Goal: Information Seeking & Learning: Learn about a topic

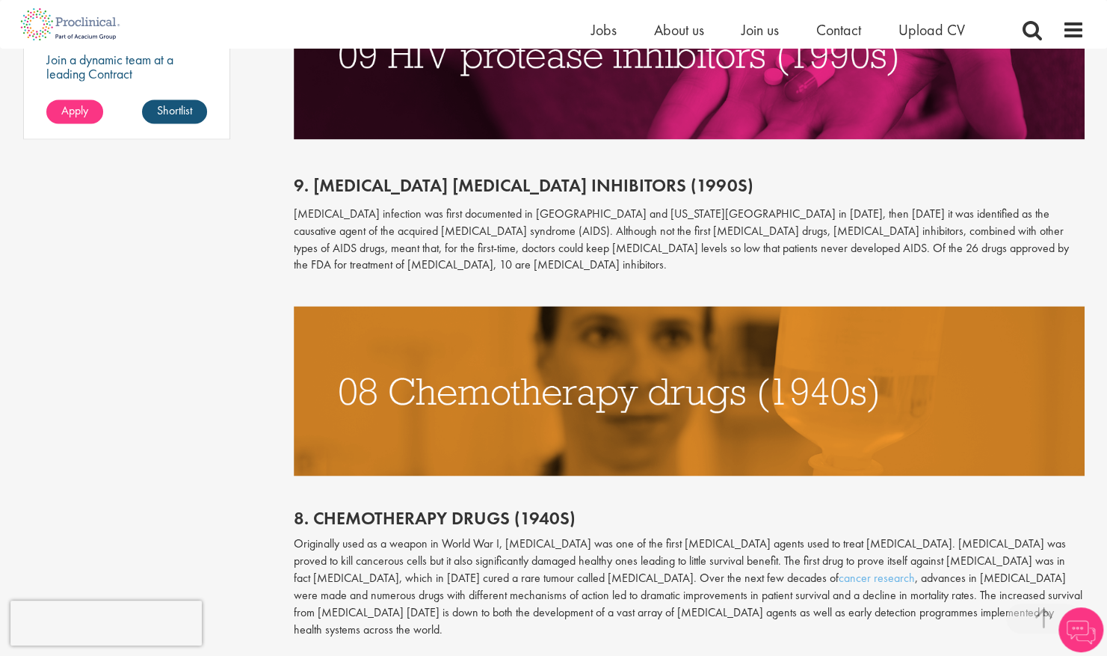
scroll to position [1296, 0]
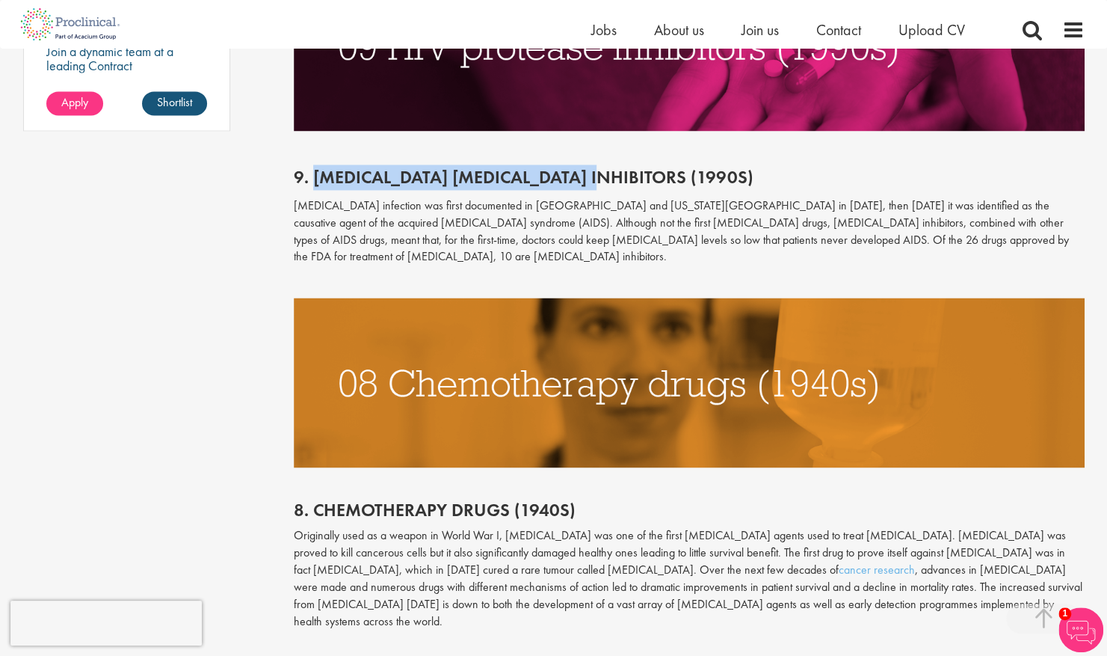
drag, startPoint x: 311, startPoint y: 179, endPoint x: 588, endPoint y: 179, distance: 276.7
click at [588, 179] on span "9. [MEDICAL_DATA] [MEDICAL_DATA] inhibitors (1990s)" at bounding box center [524, 176] width 460 height 23
copy span "[MEDICAL_DATA] [MEDICAL_DATA] inhibitors (1990s)"
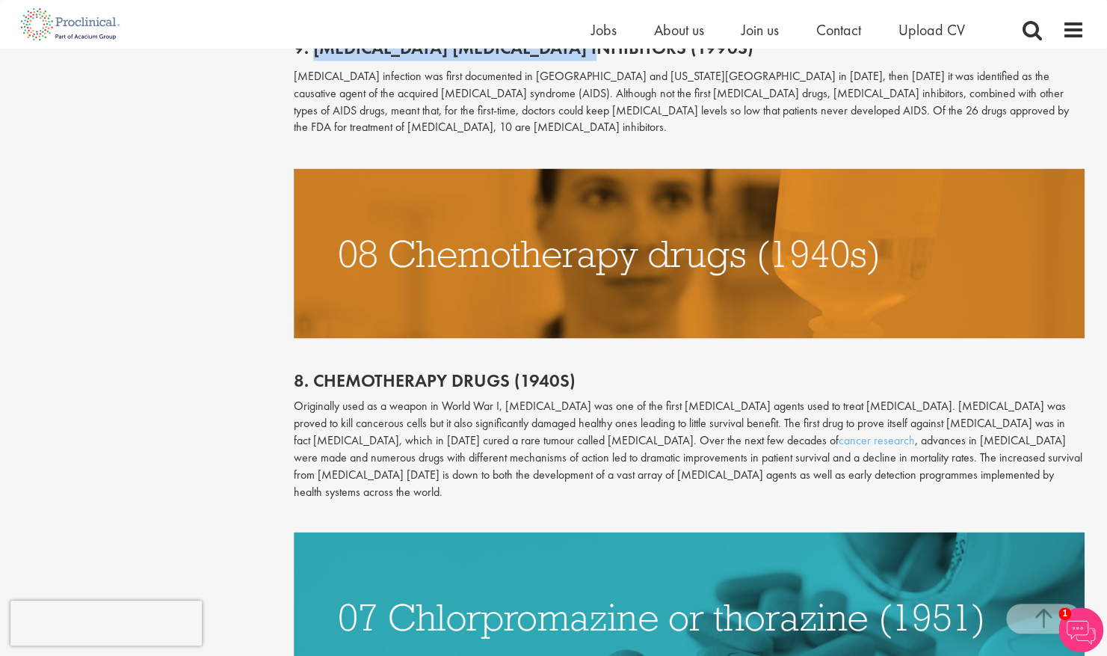
scroll to position [1489, 0]
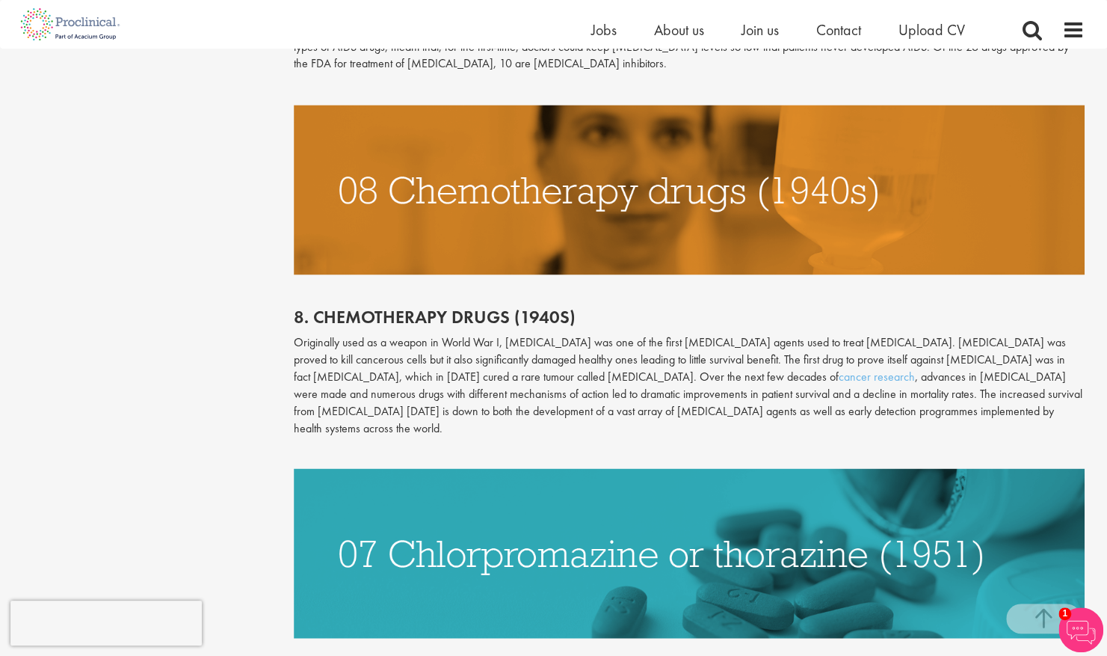
click at [479, 351] on p "Originally used as a weapon in World War I, [MEDICAL_DATA] was one of the first…" at bounding box center [689, 384] width 791 height 102
drag, startPoint x: 314, startPoint y: 299, endPoint x: 571, endPoint y: 302, distance: 257.2
click at [571, 307] on h2 "8. Chemotherapy drugs (1940s)" at bounding box center [689, 316] width 791 height 19
copy h2 "[MEDICAL_DATA] drugs (1940s)"
click at [479, 354] on p "Originally used as a weapon in World War I, [MEDICAL_DATA] was one of the first…" at bounding box center [689, 384] width 791 height 102
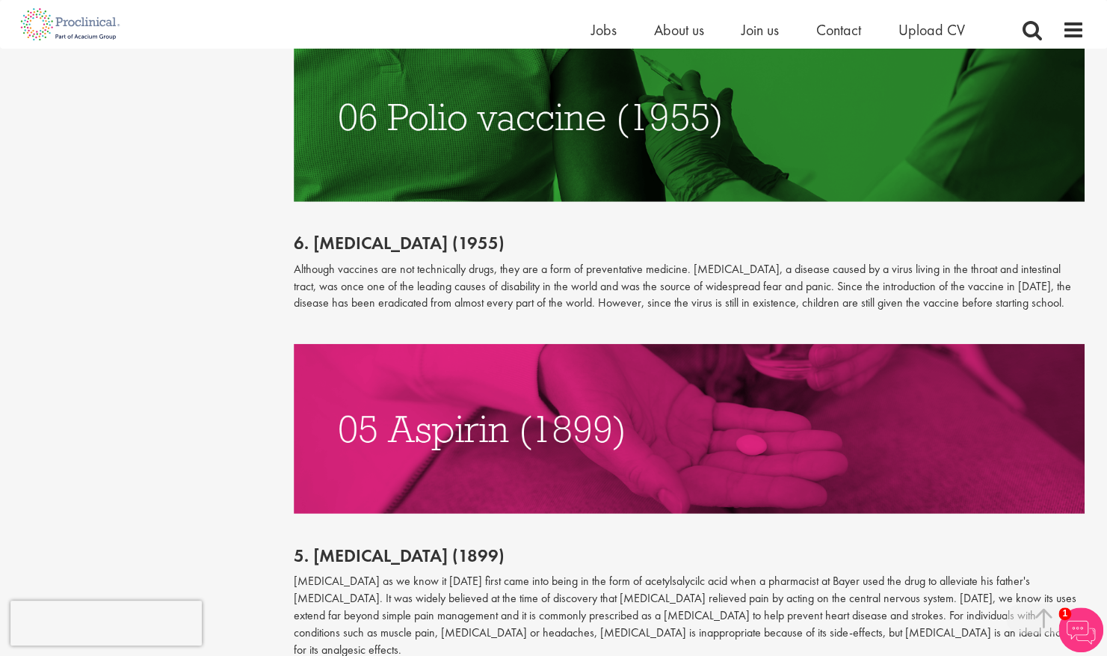
scroll to position [2275, 0]
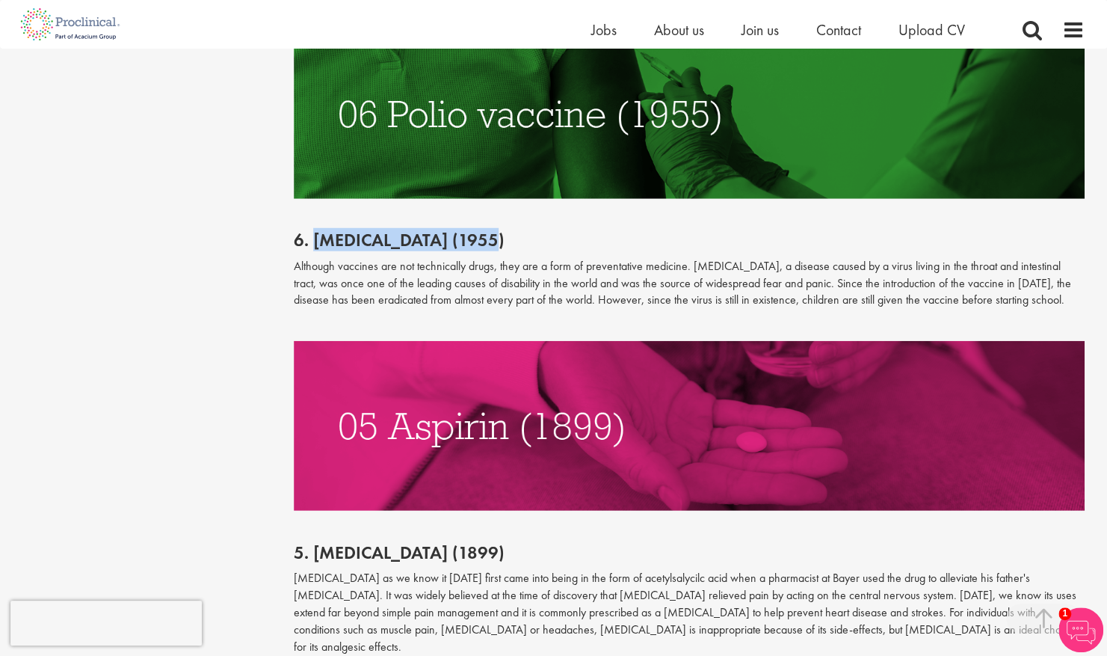
drag, startPoint x: 313, startPoint y: 203, endPoint x: 499, endPoint y: 209, distance: 186.3
click at [499, 230] on h2 "6. [MEDICAL_DATA] (1955)" at bounding box center [689, 239] width 791 height 19
copy h2 "[MEDICAL_DATA] (1955)"
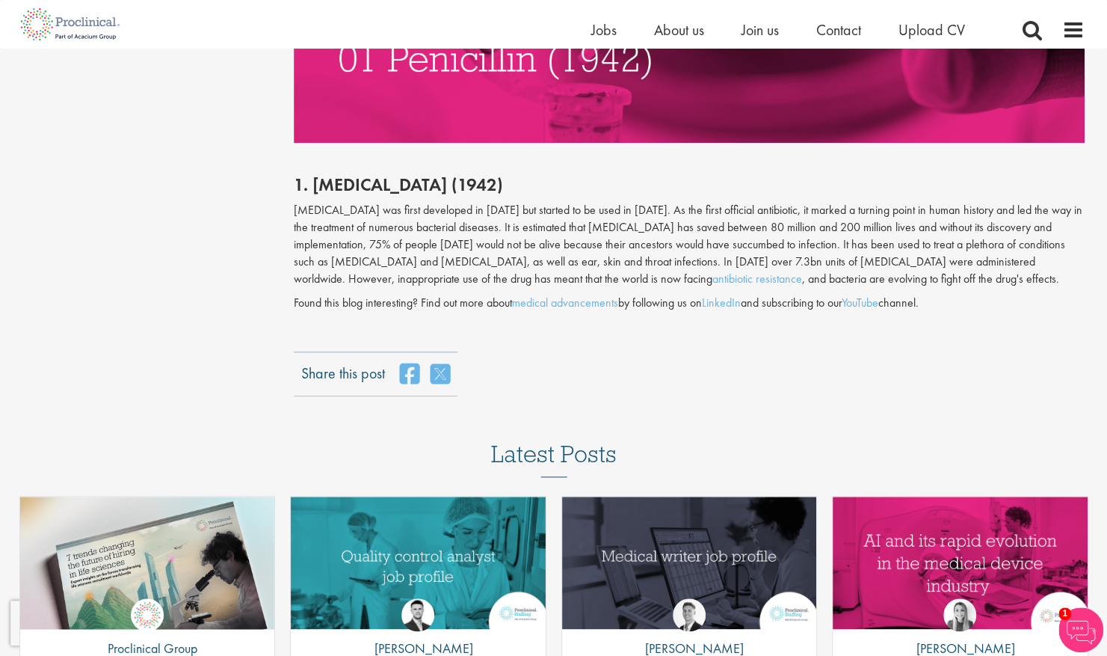
scroll to position [3965, 0]
